Goal: Task Accomplishment & Management: Complete application form

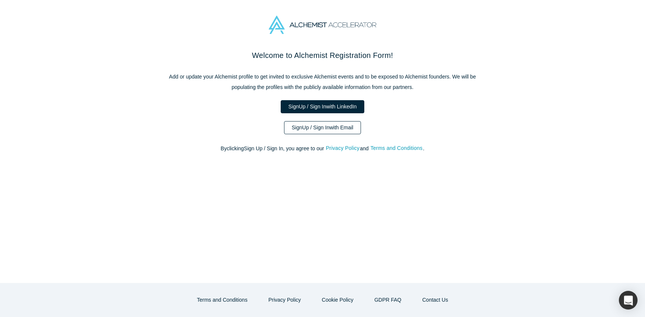
click at [324, 134] on link "Sign Up / Sign In with Email" at bounding box center [322, 127] width 77 height 13
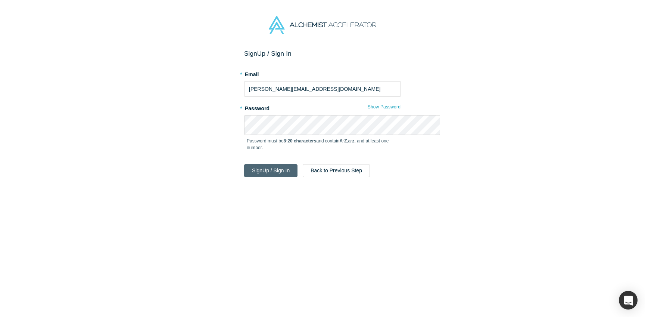
click at [278, 177] on button "Sign Up / Sign In" at bounding box center [270, 170] width 53 height 13
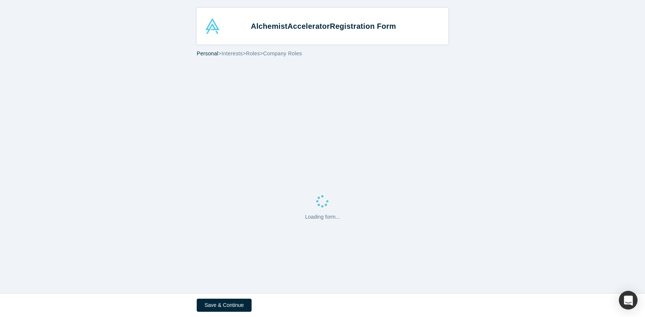
select select "US"
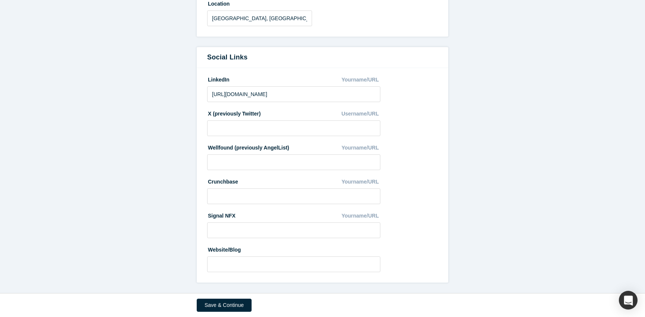
scroll to position [532, 0]
click at [203, 299] on button "Save & Continue" at bounding box center [224, 304] width 55 height 13
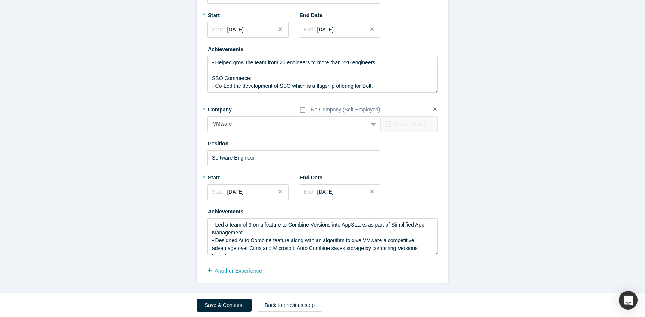
scroll to position [804, 0]
click at [202, 305] on button "Save & Continue" at bounding box center [224, 304] width 55 height 13
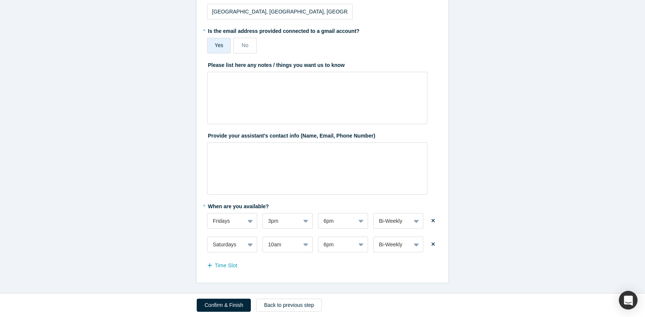
scroll to position [322, 0]
click at [215, 298] on button "Confirm & Finish" at bounding box center [224, 304] width 54 height 13
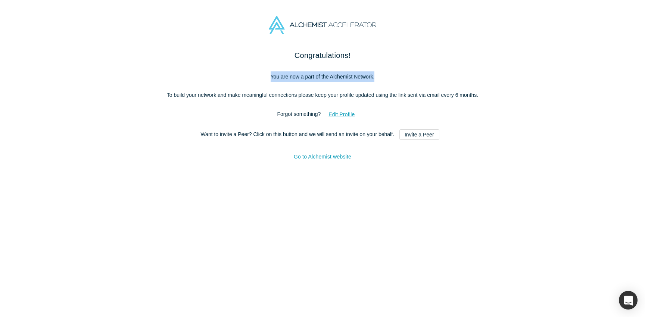
drag, startPoint x: 257, startPoint y: 97, endPoint x: 478, endPoint y: 95, distance: 220.6
click at [478, 82] on p "You are now a part of the Alchemist Network." at bounding box center [323, 76] width 314 height 10
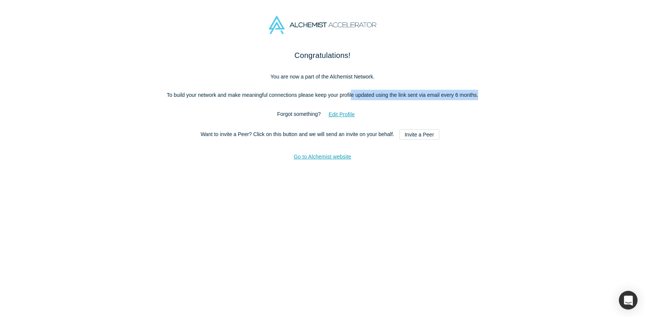
drag, startPoint x: 373, startPoint y: 120, endPoint x: 493, endPoint y: 126, distance: 120.0
click at [479, 100] on p "To build your network and make meaningful connections please keep your profile …" at bounding box center [323, 95] width 314 height 10
click at [339, 159] on link "Go to Alchemist website" at bounding box center [322, 156] width 57 height 6
click at [349, 121] on button "Edit Profile" at bounding box center [342, 114] width 42 height 13
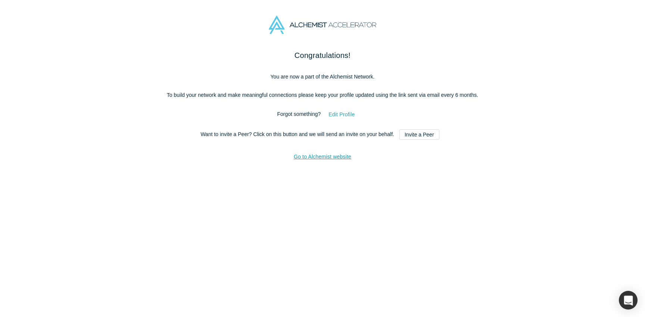
select select "US"
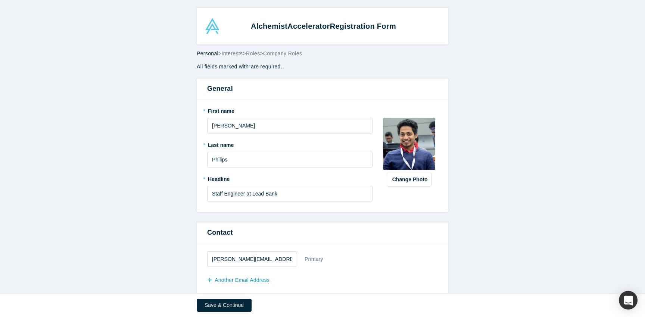
scroll to position [528, 0]
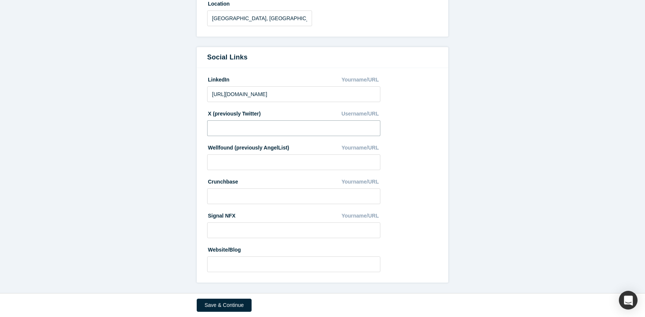
click at [247, 120] on input at bounding box center [293, 128] width 173 height 16
paste input "[URL][DOMAIN_NAME]"
type input "[URL][DOMAIN_NAME]"
click at [214, 303] on button "Save & Continue" at bounding box center [224, 304] width 55 height 13
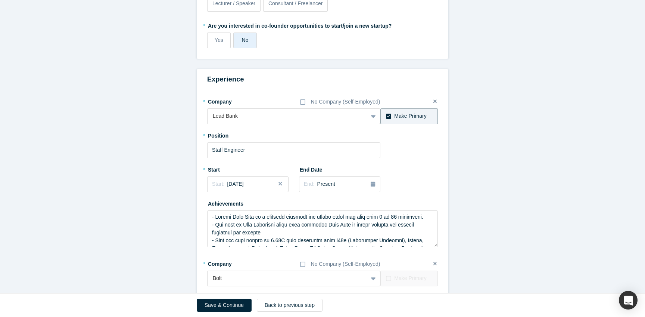
scroll to position [411, 0]
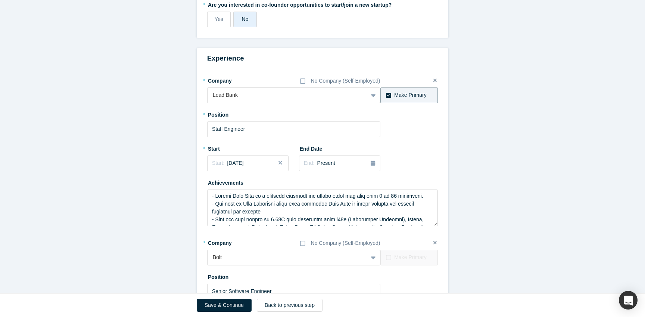
click at [0, 0] on input "Lecturer / Speaker" at bounding box center [0, 0] width 0 height 0
click at [0, 0] on input "Consultant / Freelancer" at bounding box center [0, 0] width 0 height 0
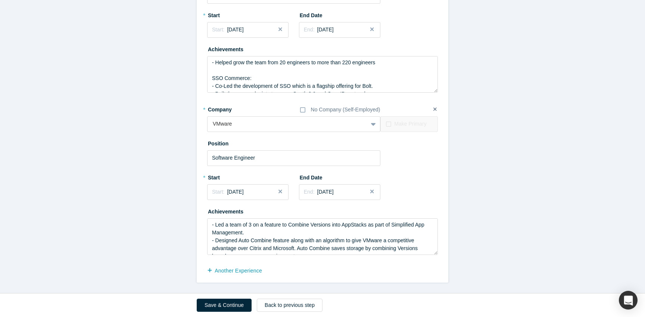
scroll to position [958, 0]
click at [219, 302] on button "Save & Continue" at bounding box center [224, 304] width 55 height 13
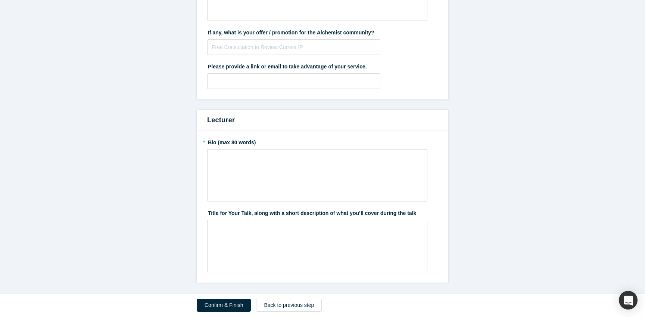
scroll to position [819, 0]
click at [262, 298] on button "Back to previous step" at bounding box center [289, 304] width 66 height 13
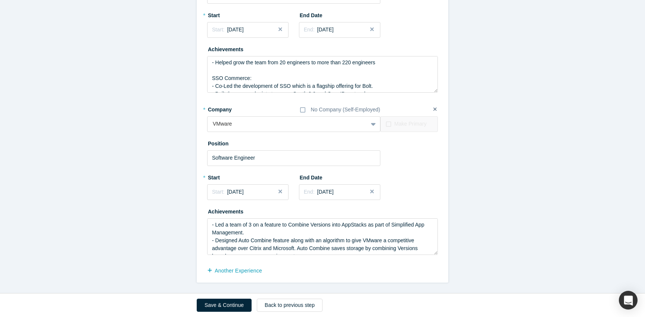
scroll to position [958, 0]
click at [279, 302] on button "Back to previous step" at bounding box center [290, 304] width 66 height 13
select select "US"
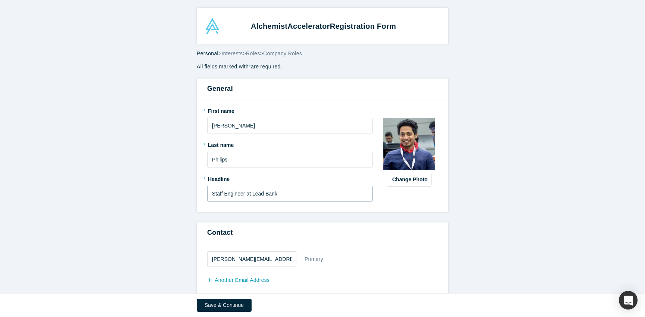
scroll to position [532, 0]
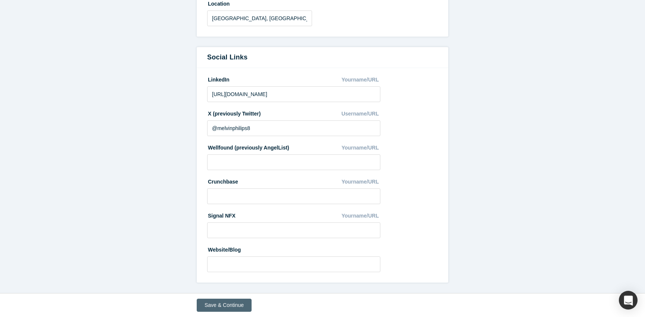
click at [218, 305] on button "Save & Continue" at bounding box center [224, 304] width 55 height 13
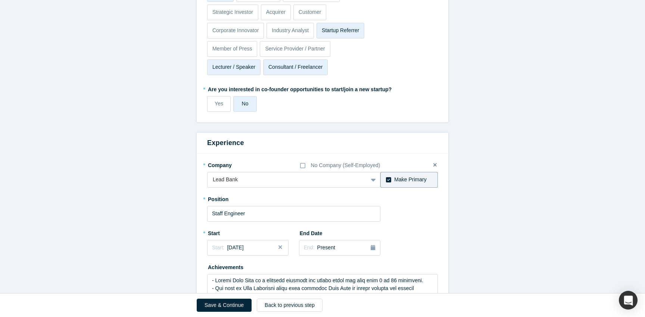
scroll to position [285, 0]
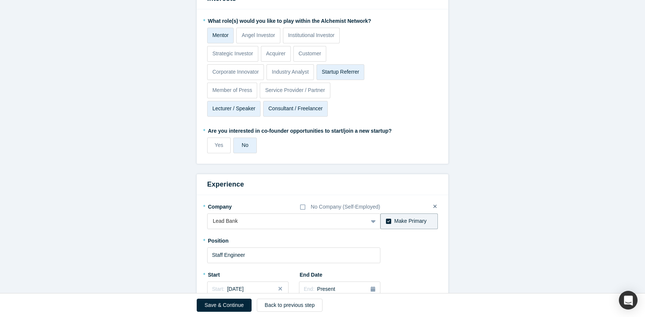
click at [229, 112] on p "Lecturer / Speaker" at bounding box center [233, 109] width 43 height 8
click at [0, 0] on input "Lecturer / Speaker" at bounding box center [0, 0] width 0 height 0
click at [268, 112] on p "Consultant / Freelancer" at bounding box center [295, 109] width 54 height 8
click at [0, 0] on input "Consultant / Freelancer" at bounding box center [0, 0] width 0 height 0
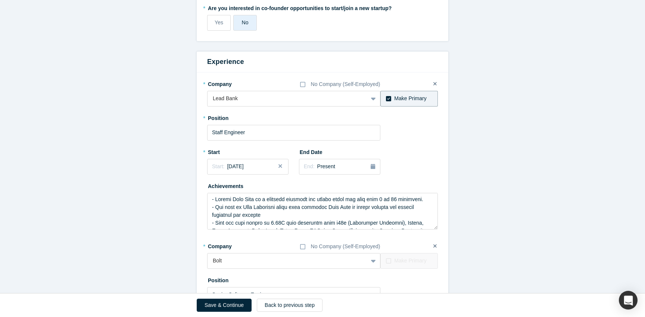
scroll to position [360, 0]
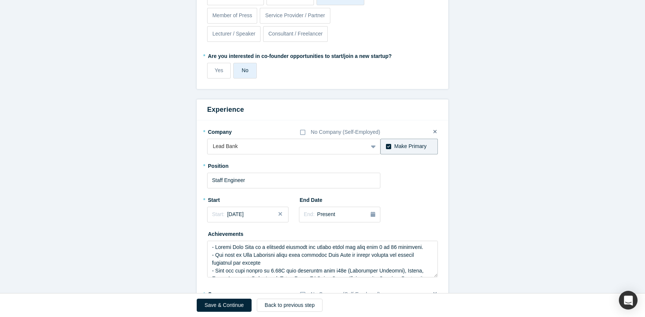
click at [0, 0] on input "Startup Referrer" at bounding box center [0, 0] width 0 height 0
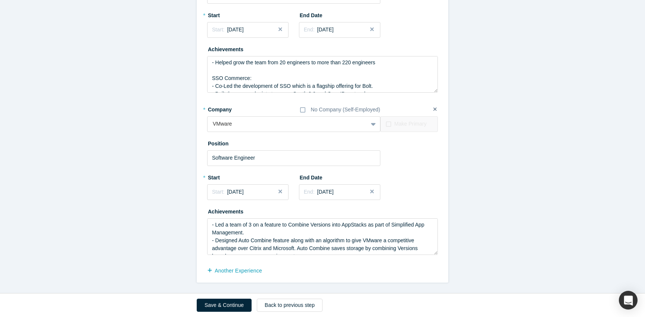
scroll to position [958, 0]
click at [208, 299] on button "Save & Continue" at bounding box center [224, 304] width 55 height 13
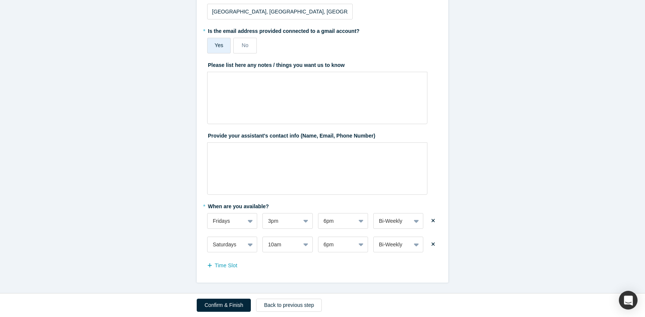
scroll to position [322, 0]
click at [259, 300] on button "Back to previous step" at bounding box center [289, 304] width 66 height 13
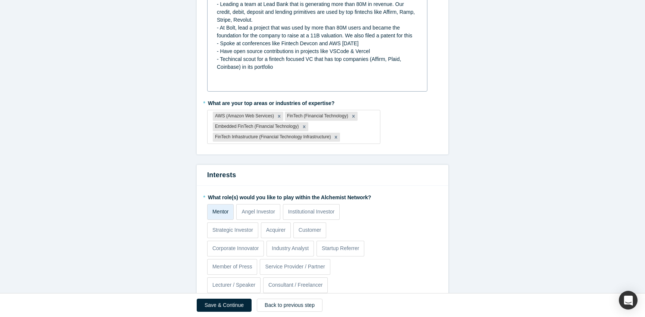
scroll to position [159, 0]
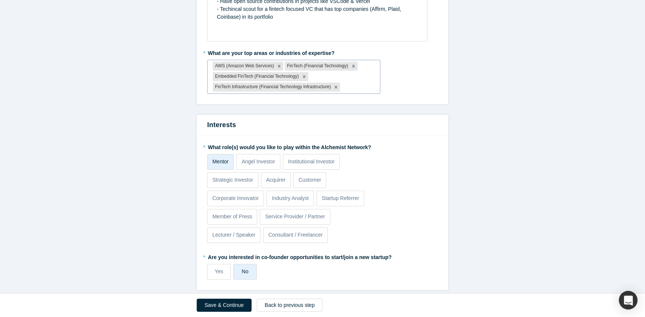
click at [368, 92] on div at bounding box center [358, 86] width 33 height 9
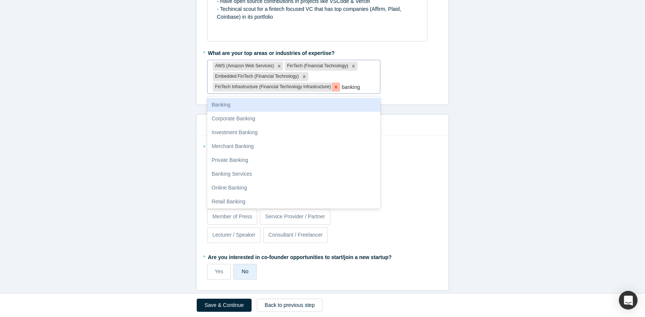
type input "banking as"
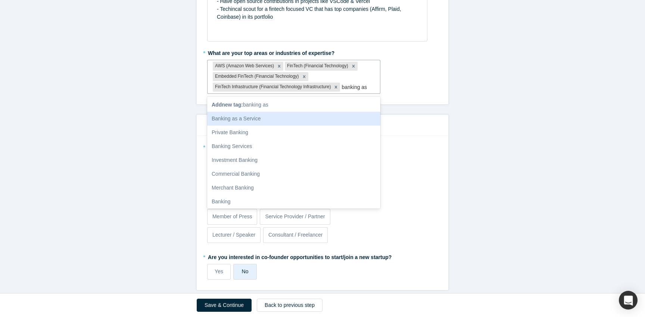
click at [261, 125] on div "Banking as a Service" at bounding box center [293, 119] width 173 height 14
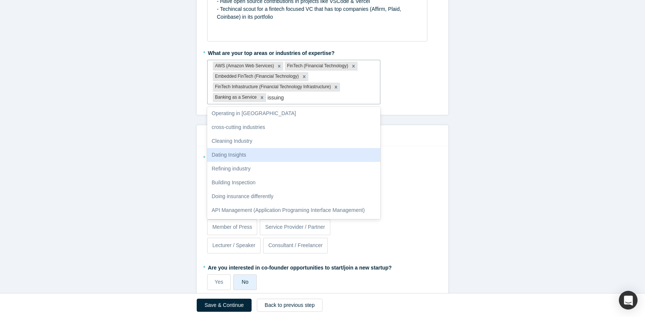
scroll to position [0, 0]
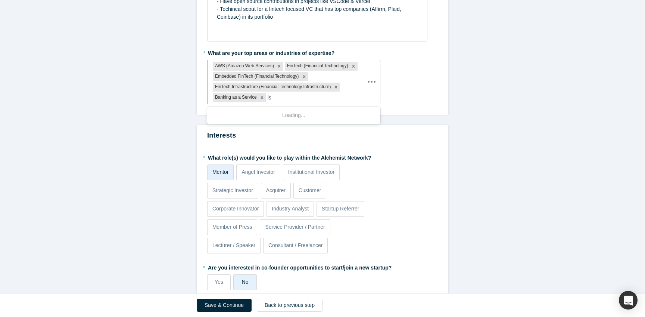
type input "i"
type input "cards"
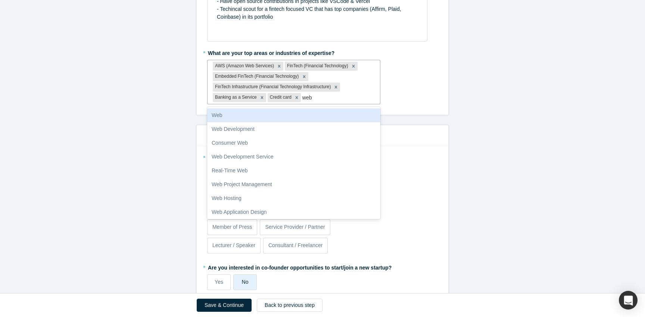
type input "web3"
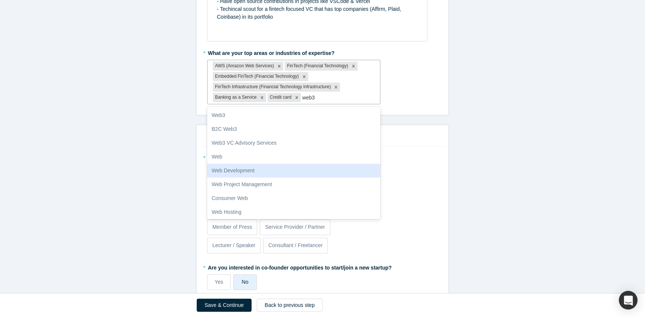
click at [214, 177] on div "Web Development" at bounding box center [293, 170] width 173 height 14
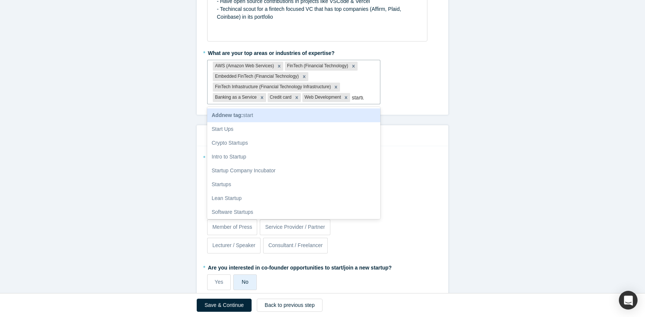
type input "startups"
click at [242, 122] on div "Startups" at bounding box center [293, 115] width 173 height 14
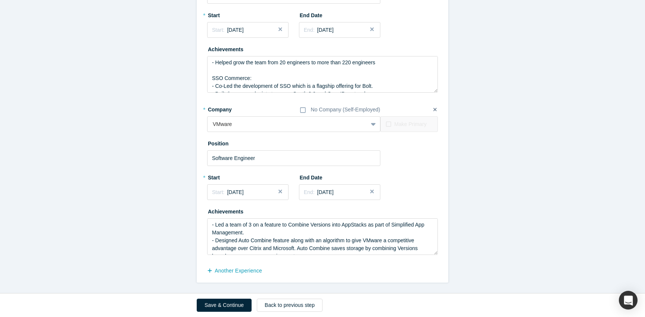
scroll to position [19, 0]
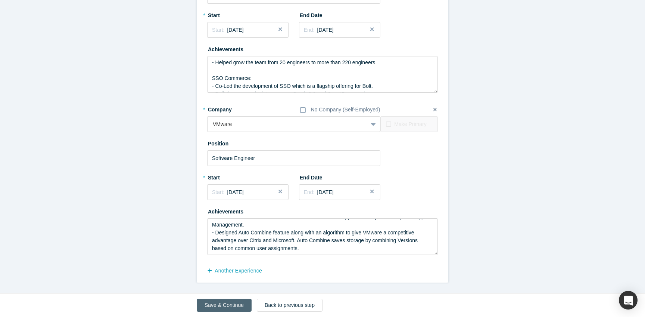
click at [204, 298] on button "Save & Continue" at bounding box center [224, 304] width 55 height 13
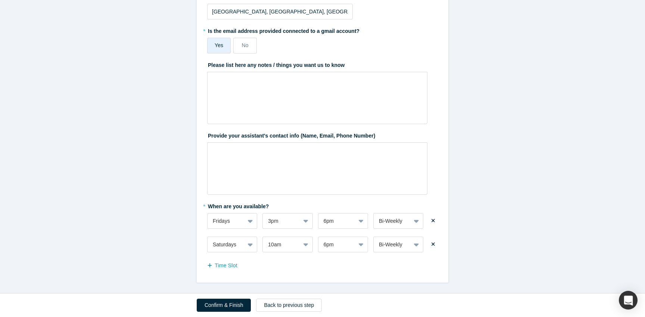
scroll to position [322, 0]
click at [197, 300] on button "Confirm & Finish" at bounding box center [224, 304] width 54 height 13
